Goal: Use online tool/utility

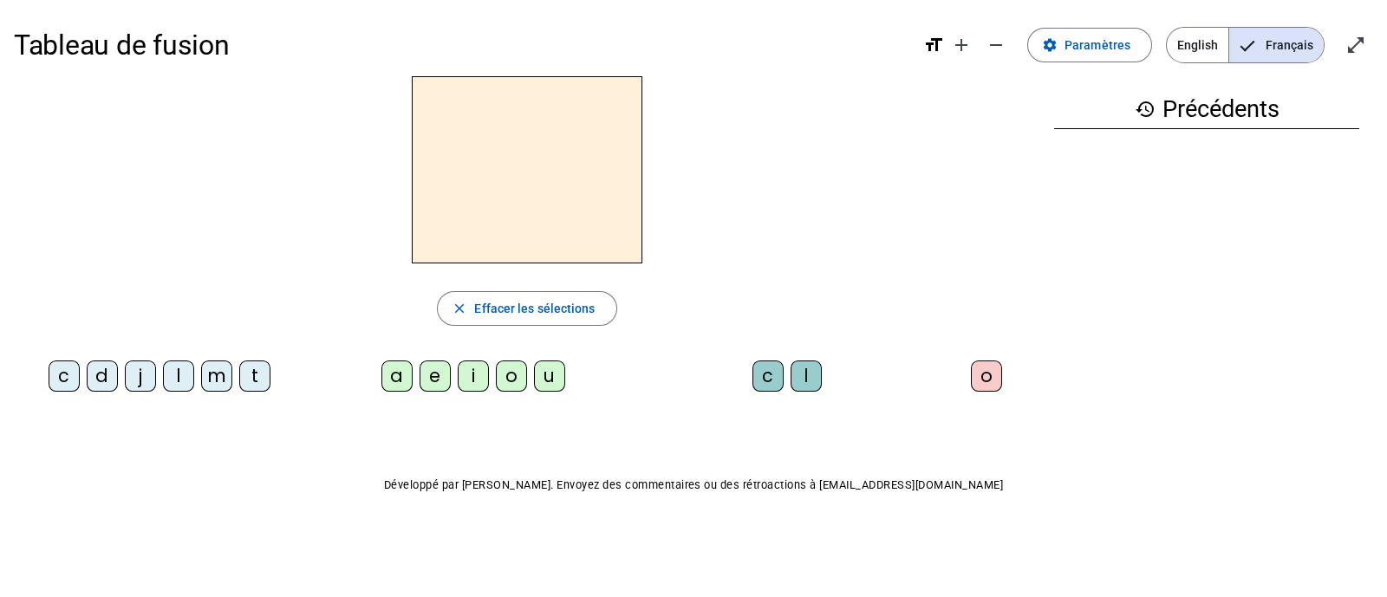
click at [213, 373] on div "m" at bounding box center [216, 376] width 31 height 31
click at [393, 386] on div "a" at bounding box center [396, 376] width 31 height 31
click at [256, 376] on div "t" at bounding box center [254, 376] width 31 height 31
click at [177, 381] on div "l" at bounding box center [178, 376] width 31 height 31
click at [425, 380] on div "e" at bounding box center [435, 376] width 31 height 31
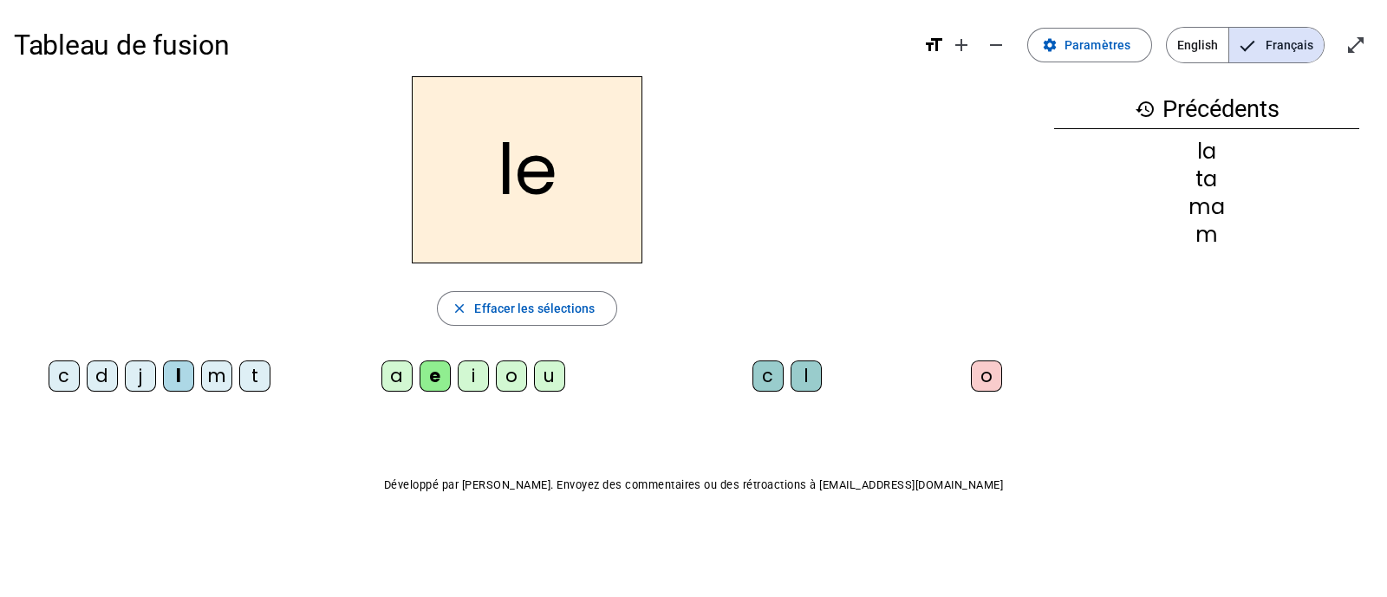
click at [557, 381] on div "u" at bounding box center [549, 376] width 31 height 31
click at [258, 374] on div "t" at bounding box center [254, 376] width 31 height 31
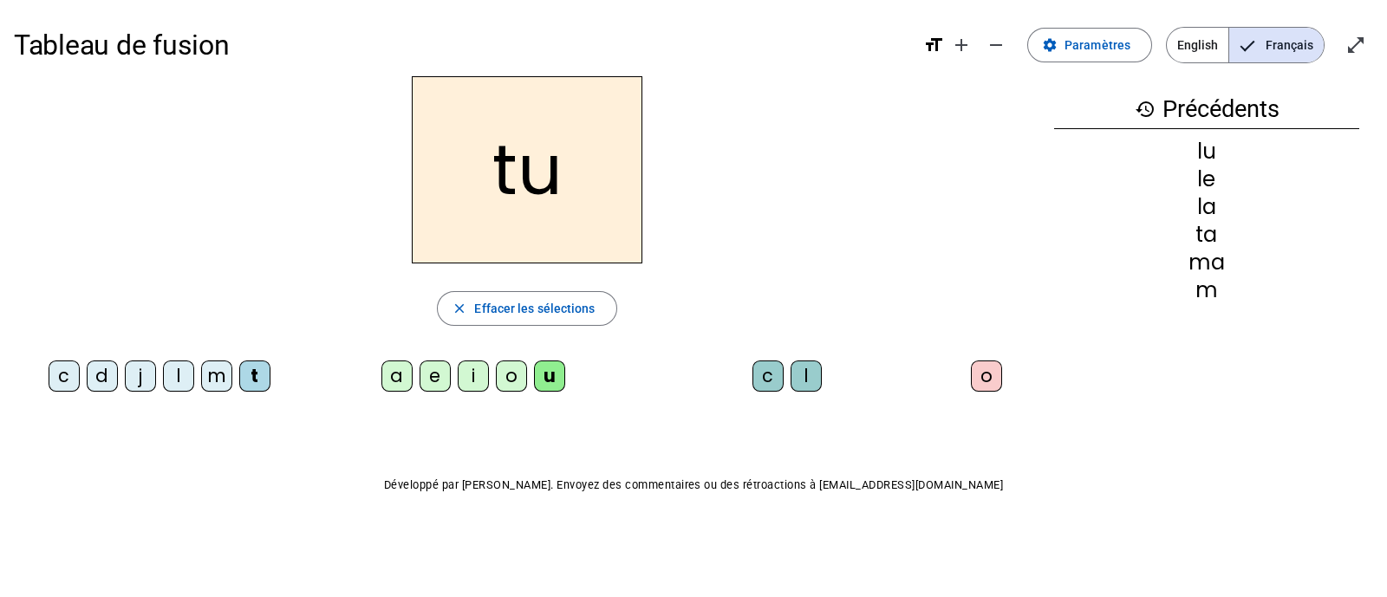
click at [104, 376] on div "d" at bounding box center [102, 376] width 31 height 31
click at [444, 374] on div "e" at bounding box center [435, 376] width 31 height 31
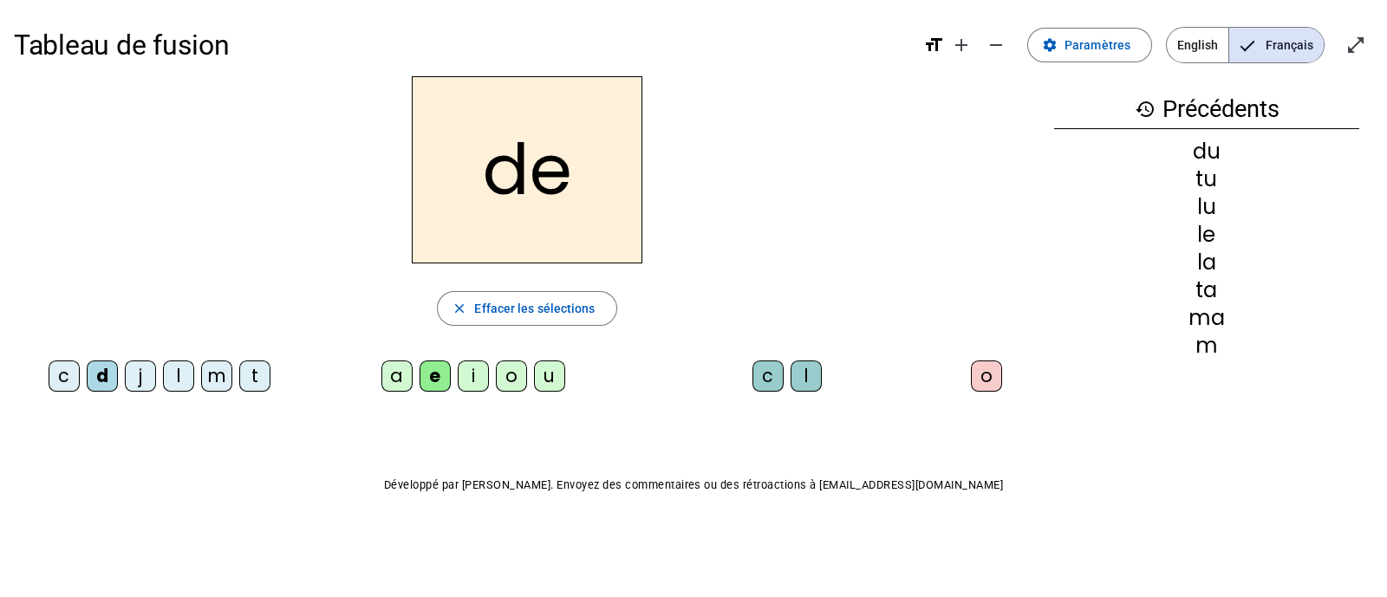
click at [218, 380] on div "m" at bounding box center [216, 376] width 31 height 31
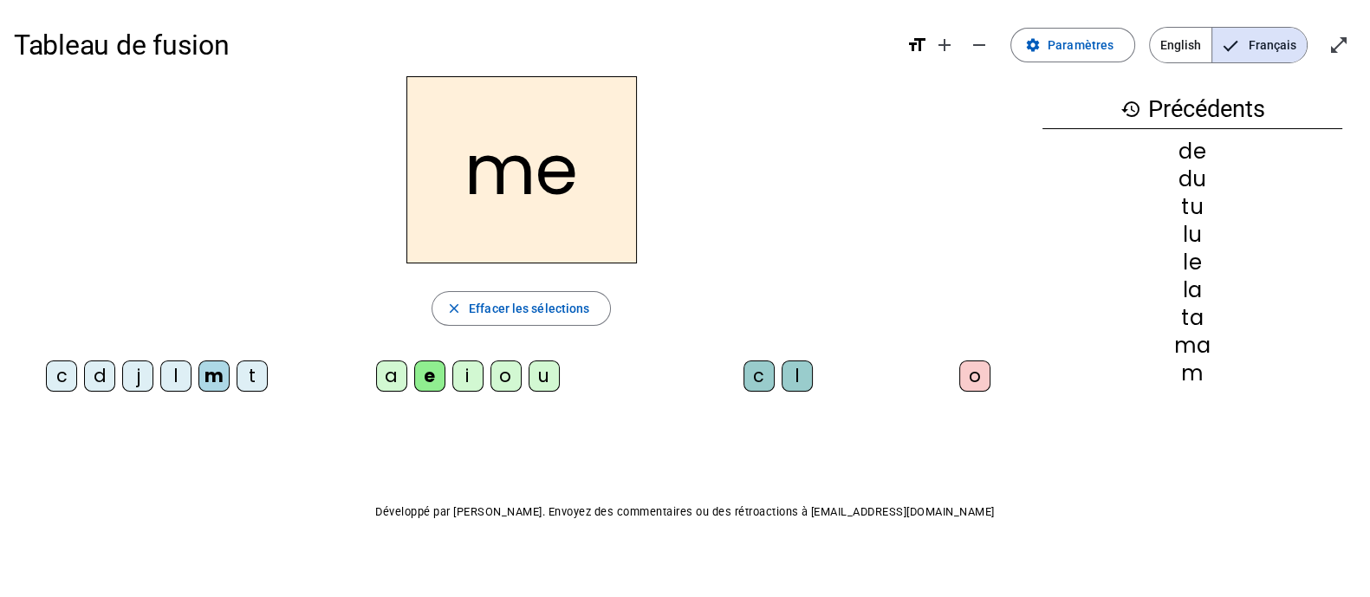
click at [135, 378] on div "j" at bounding box center [137, 376] width 31 height 31
